Goal: Task Accomplishment & Management: Manage account settings

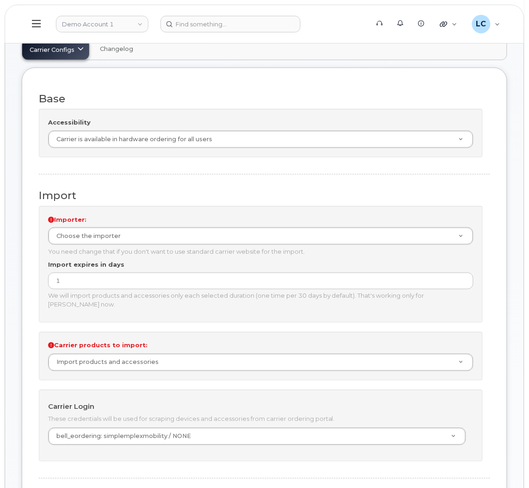
scroll to position [67, 0]
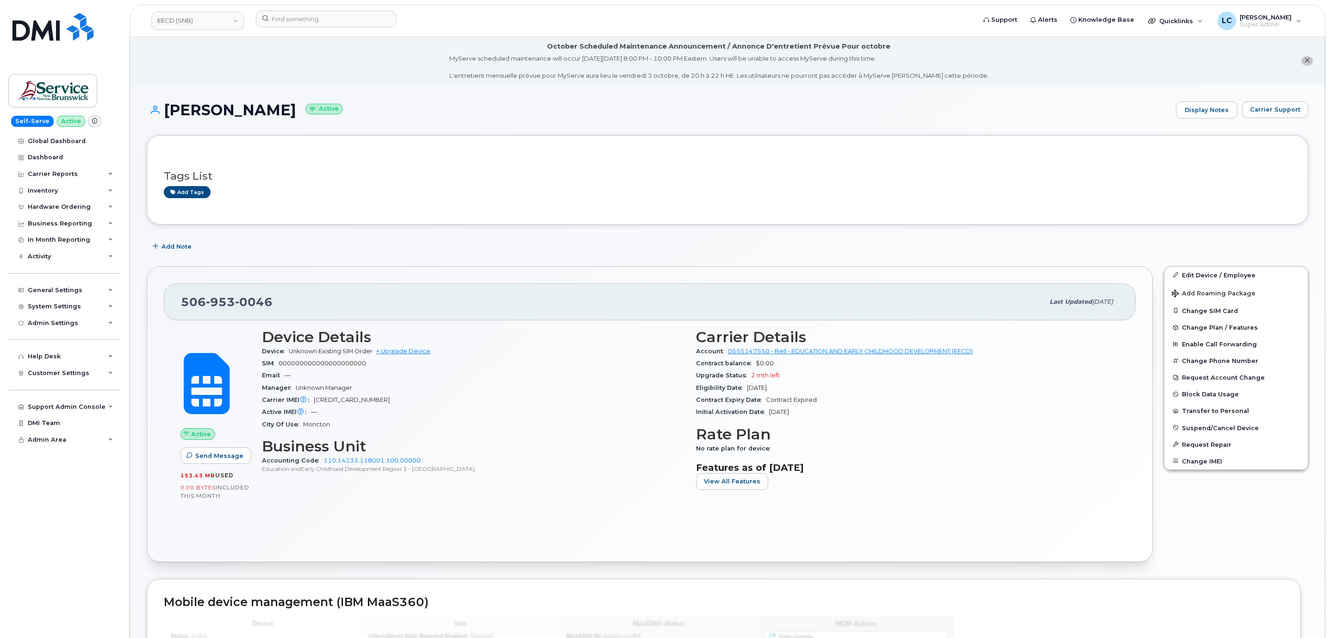
scroll to position [150, 0]
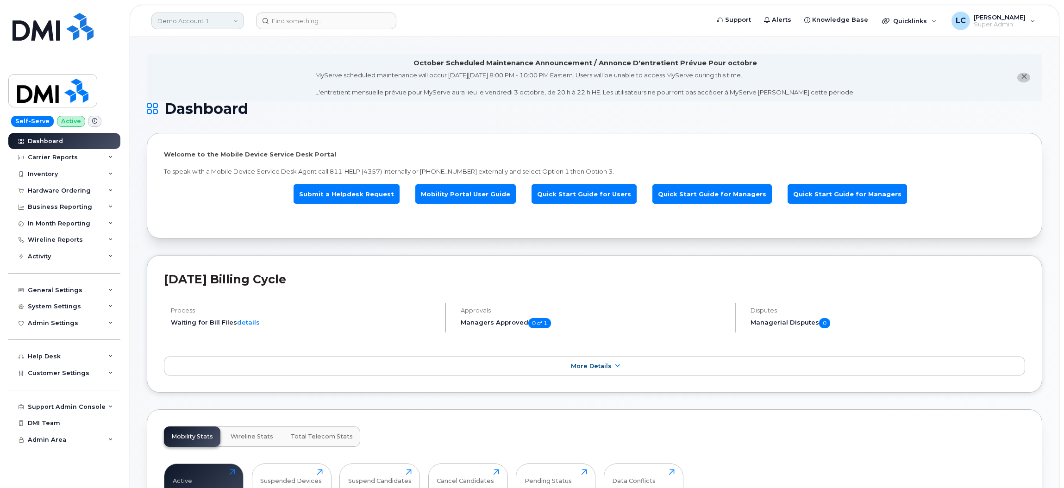
click at [216, 22] on link "Demo Account 1" at bounding box center [197, 20] width 93 height 17
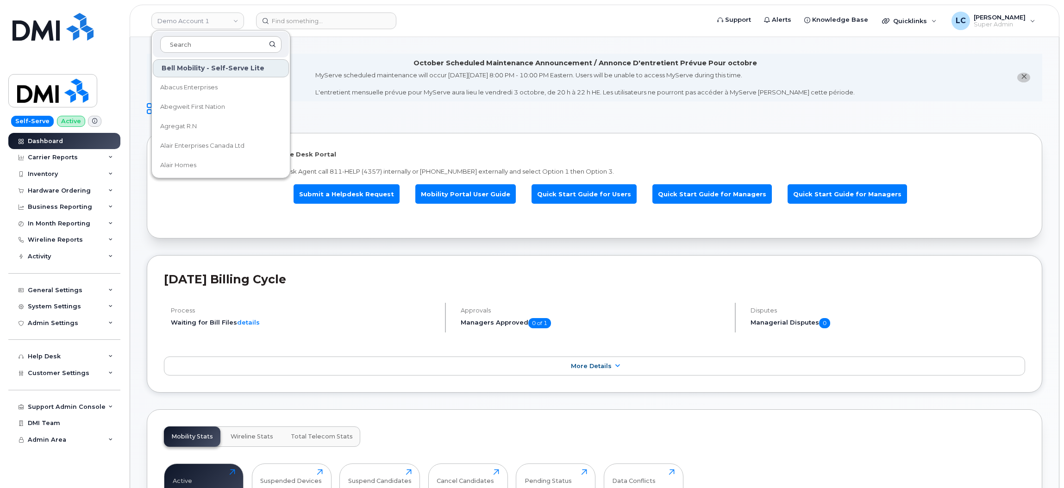
click at [224, 53] on div at bounding box center [221, 44] width 136 height 26
click at [237, 48] on input at bounding box center [220, 44] width 121 height 17
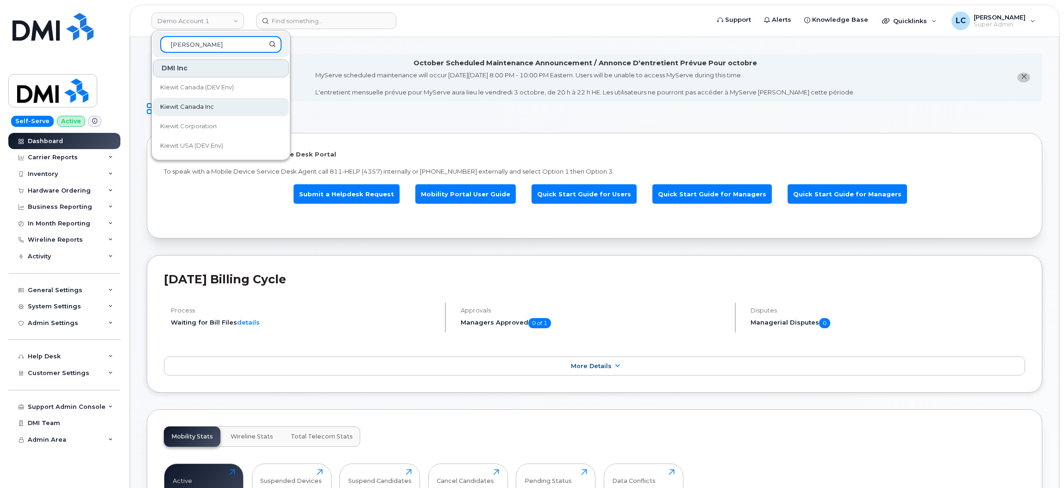
type input "Kiewit"
click at [204, 108] on span "Kiewit Canada Inc" at bounding box center [187, 106] width 54 height 9
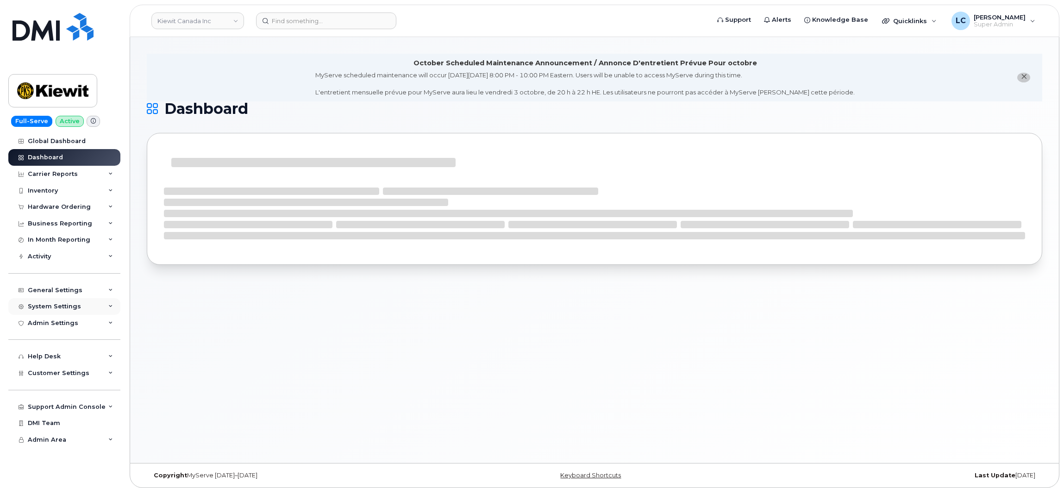
click at [92, 307] on div "System Settings" at bounding box center [64, 306] width 112 height 17
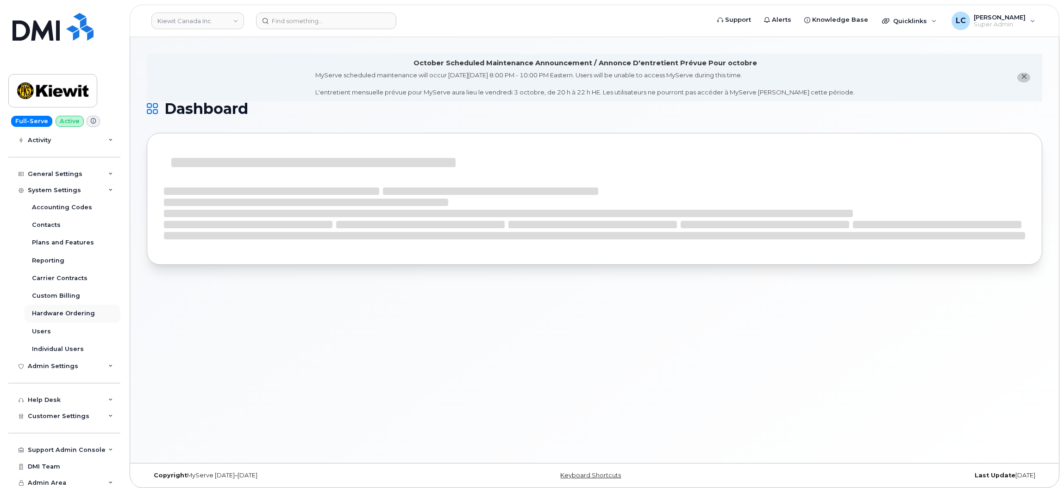
scroll to position [121, 0]
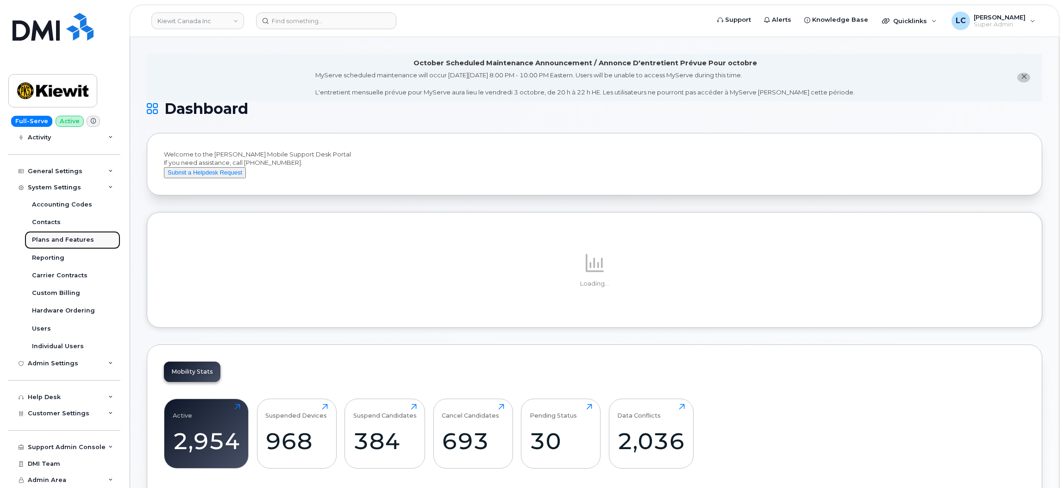
click at [80, 241] on div "Plans and Features" at bounding box center [63, 240] width 62 height 8
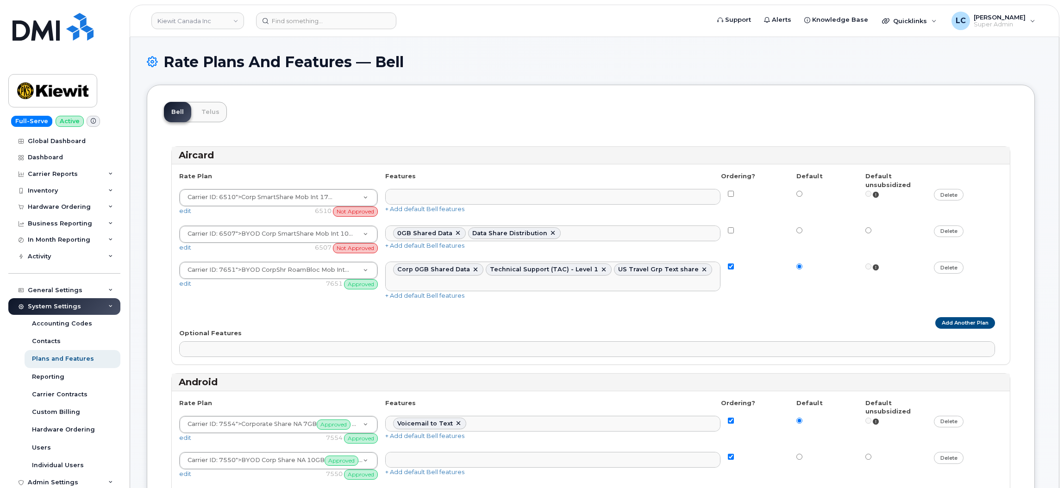
select select
select select "204"
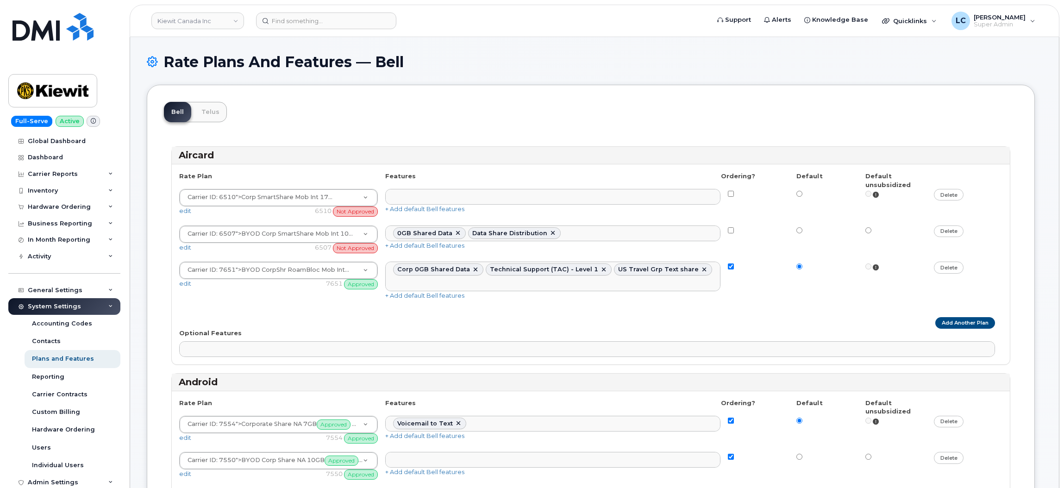
select select
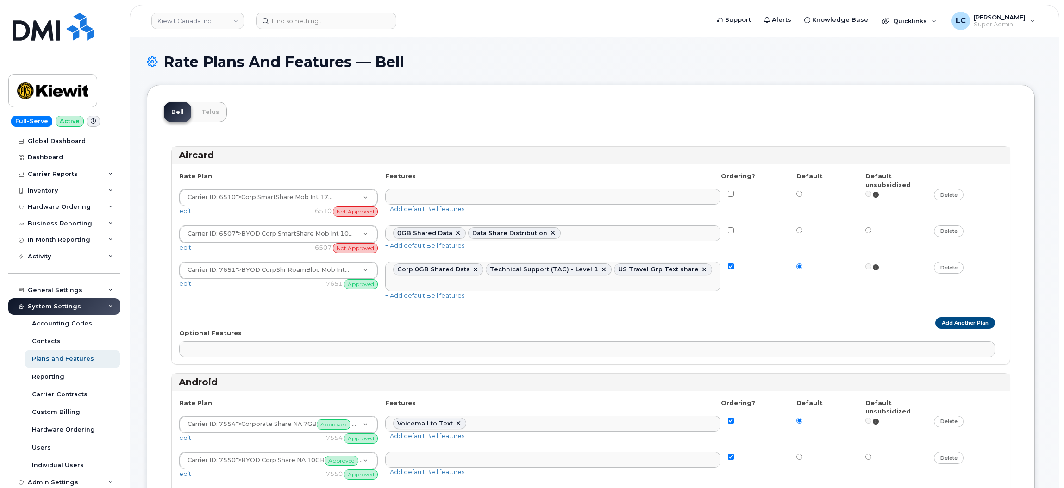
select select
select select "204"
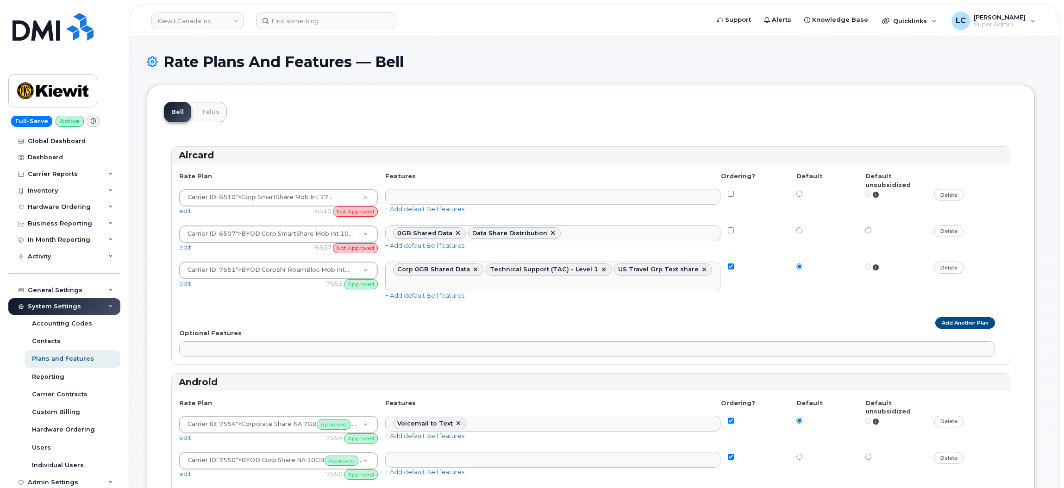
select select "204"
select select
select select "204"
select select
select select "204"
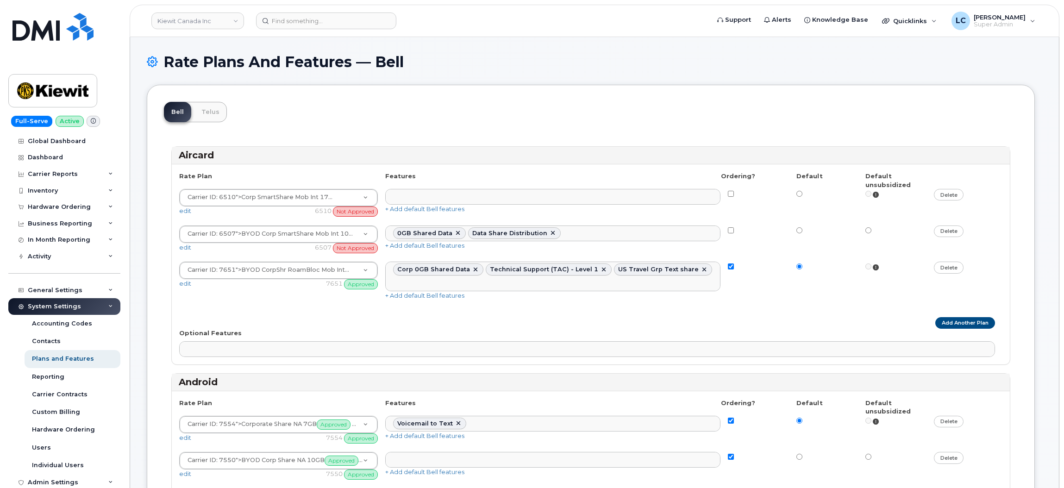
select select "204"
select select
select select "204"
select select
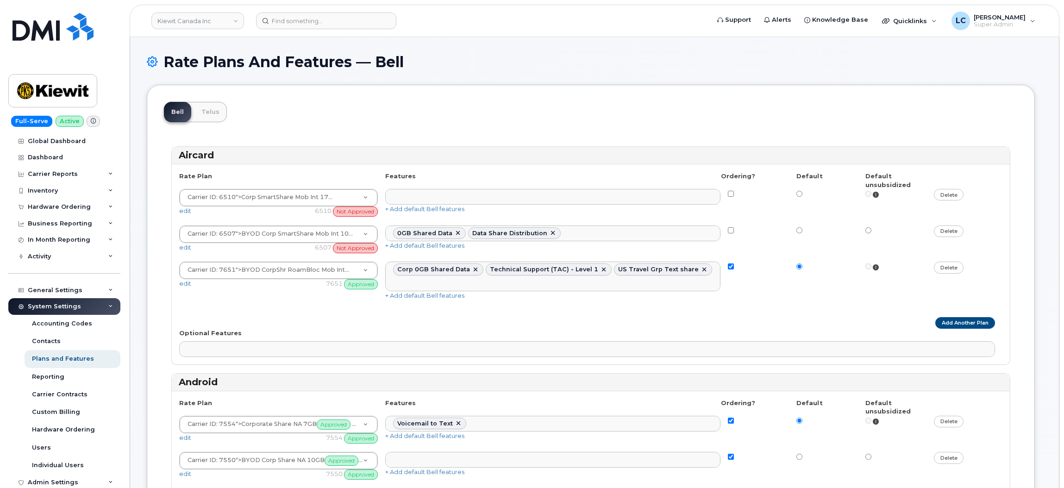
select select
select select "204"
select select
select select "204"
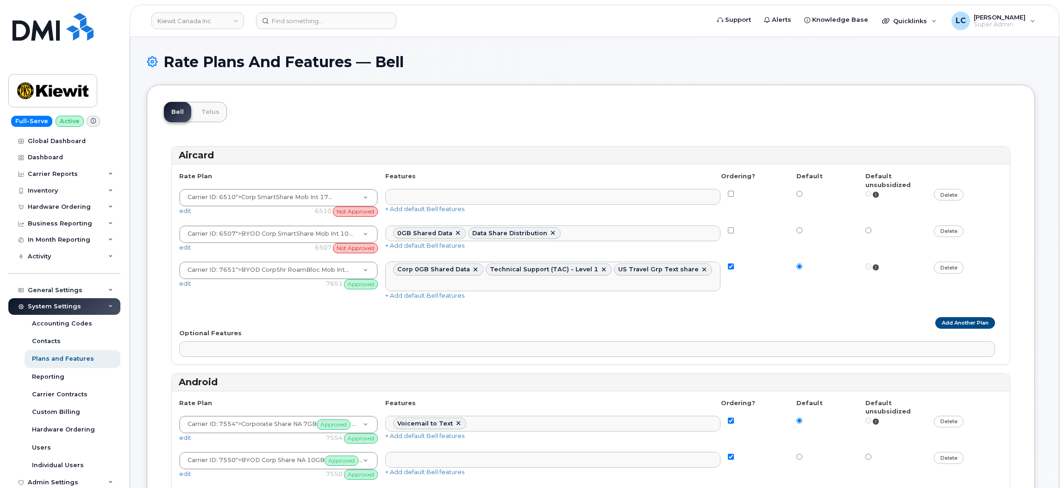
select select "204"
select select
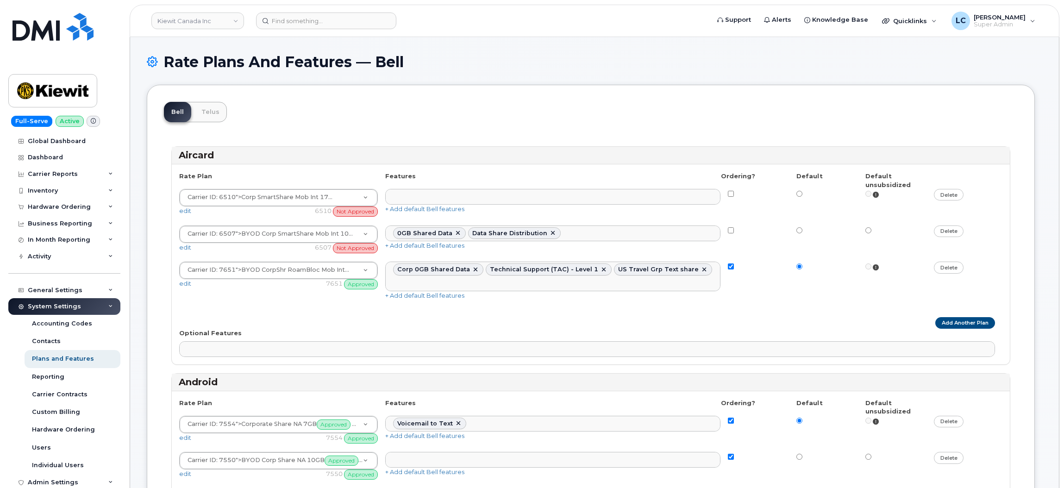
select select
select select "204"
select select
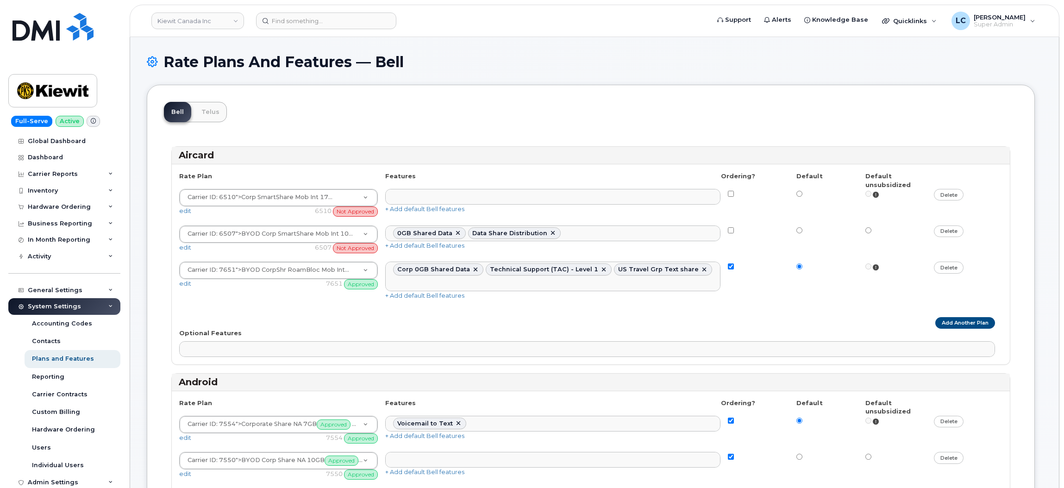
select select
select select "171"
select select
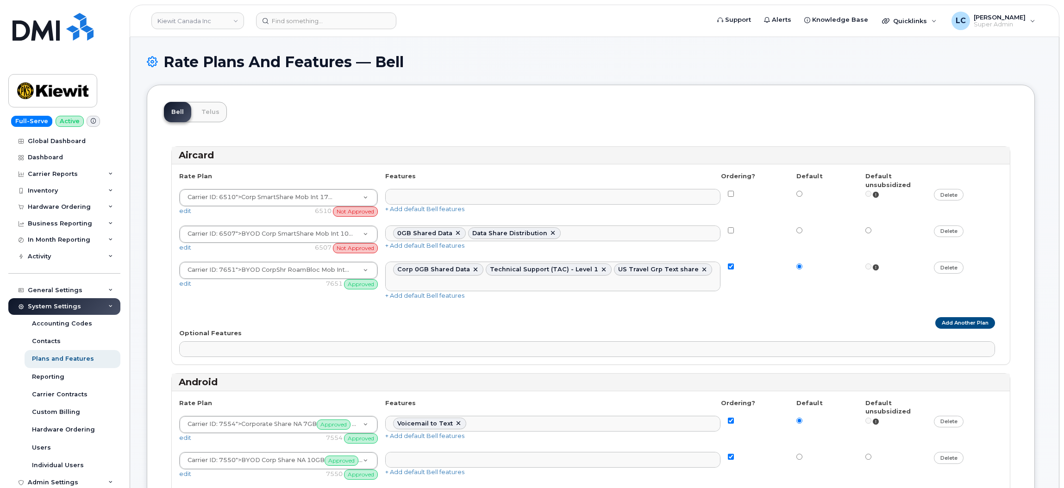
select select "171"
select select
select select "171"
select select
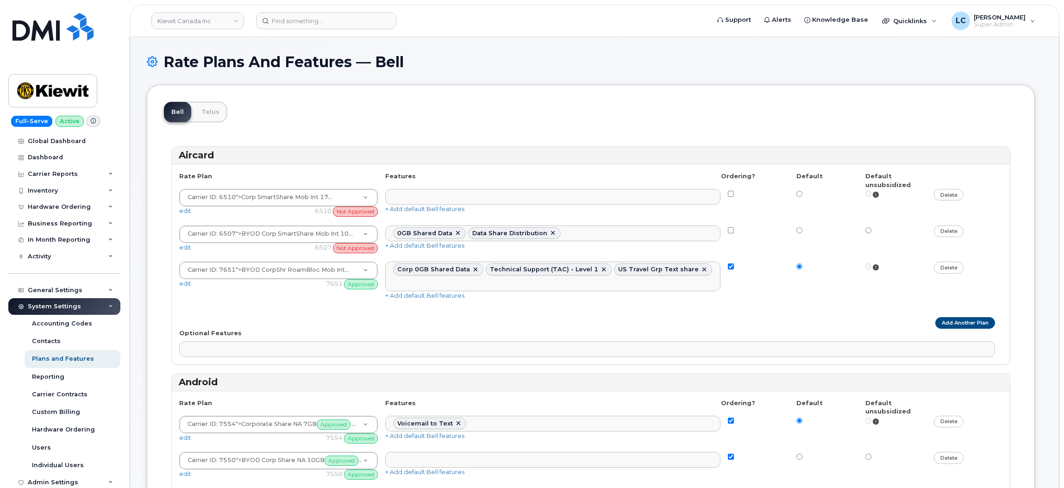
select select "171"
select select
select select "171"
select select "204"
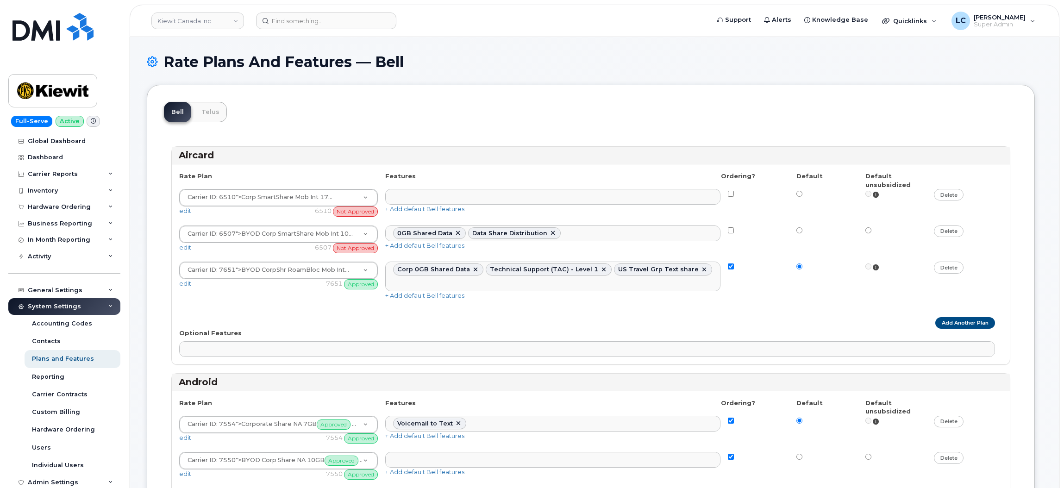
select select "171"
select select
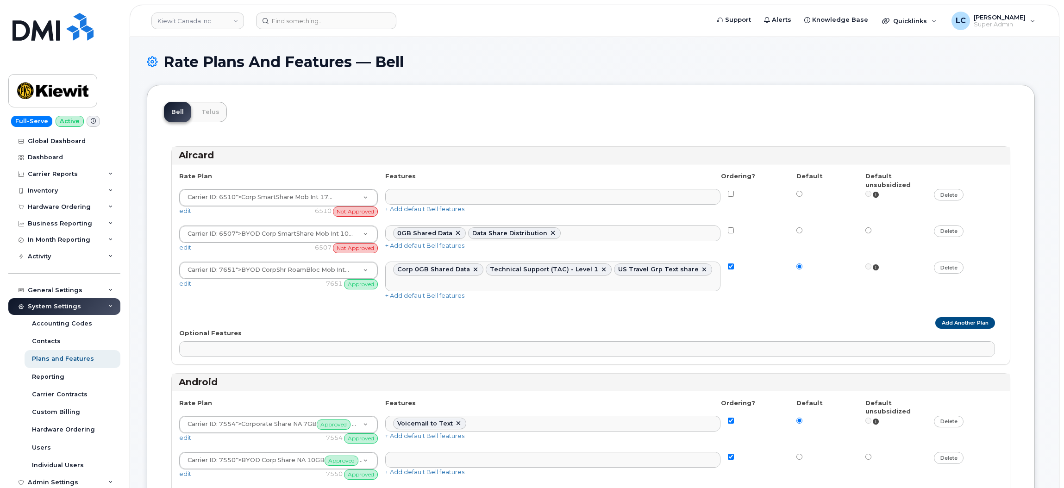
select select
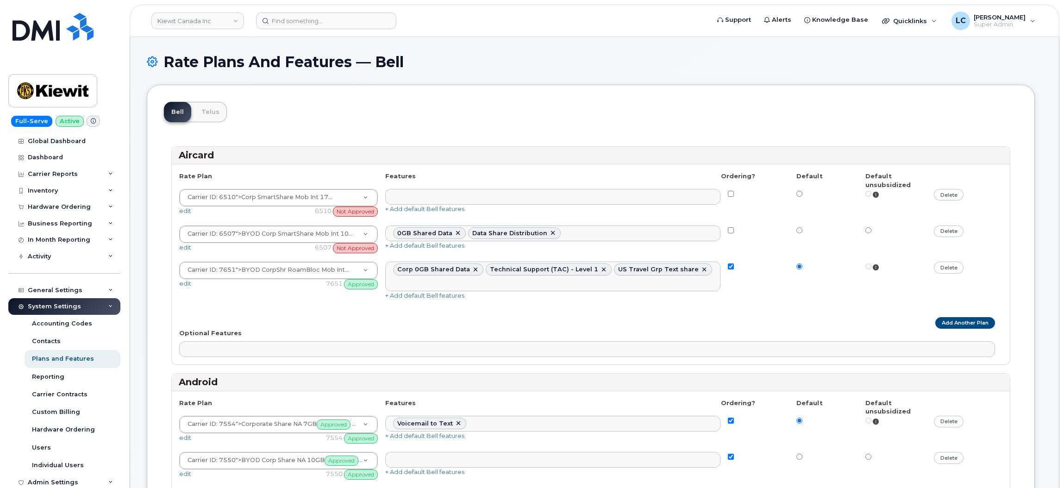
select select
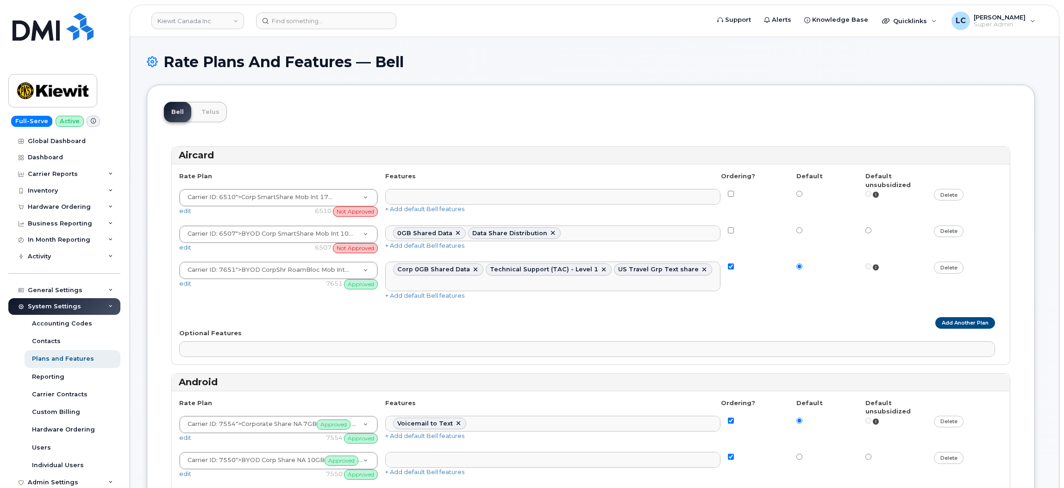
select select
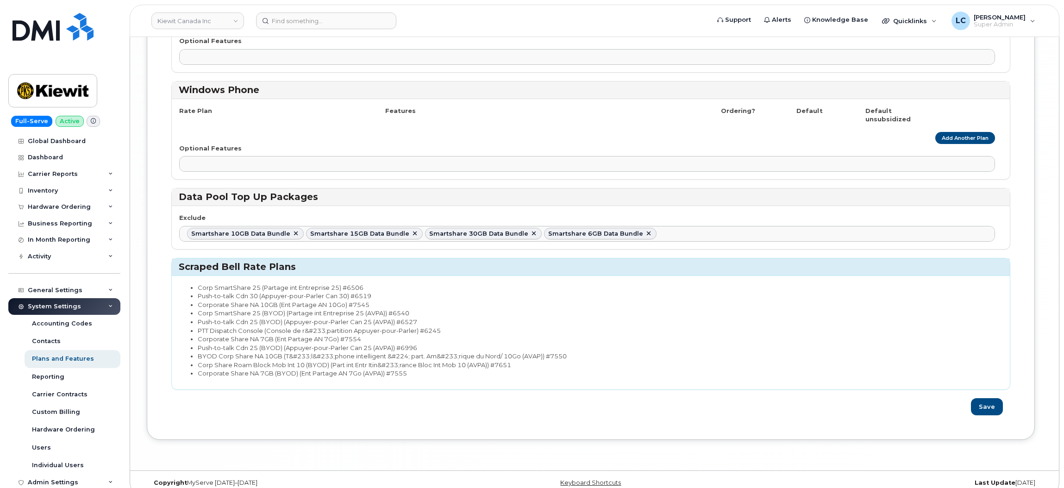
scroll to position [4787, 0]
click at [215, 21] on link "Kiewit Canada Inc" at bounding box center [197, 20] width 93 height 17
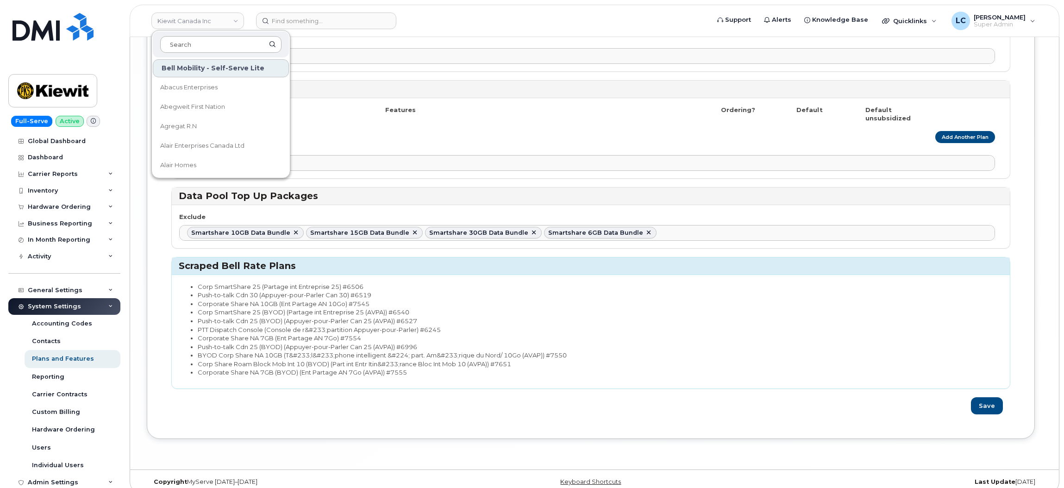
click at [207, 40] on input at bounding box center [220, 44] width 121 height 17
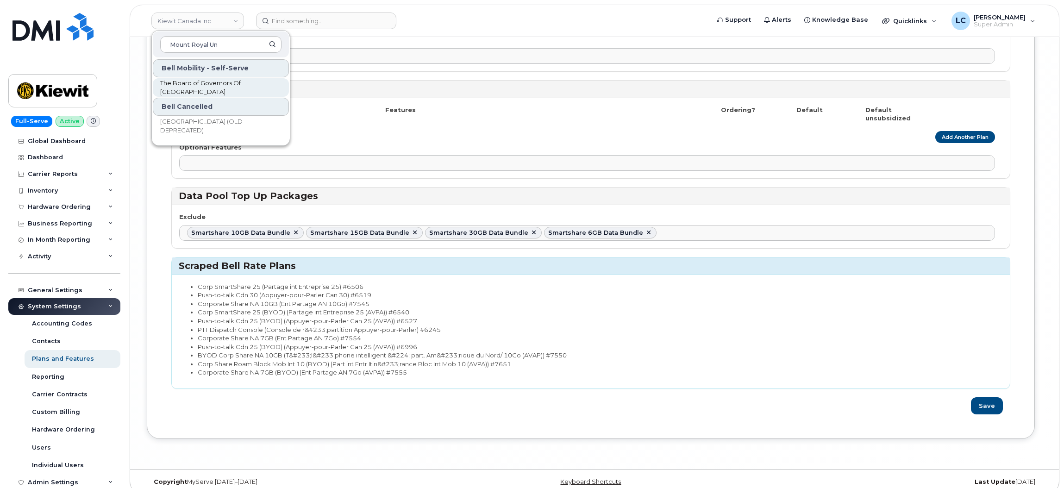
type input "Mount Royal Un"
click at [201, 85] on span "The Board of Governors Of [GEOGRAPHIC_DATA]" at bounding box center [213, 88] width 106 height 18
